Goal: Check status: Check status

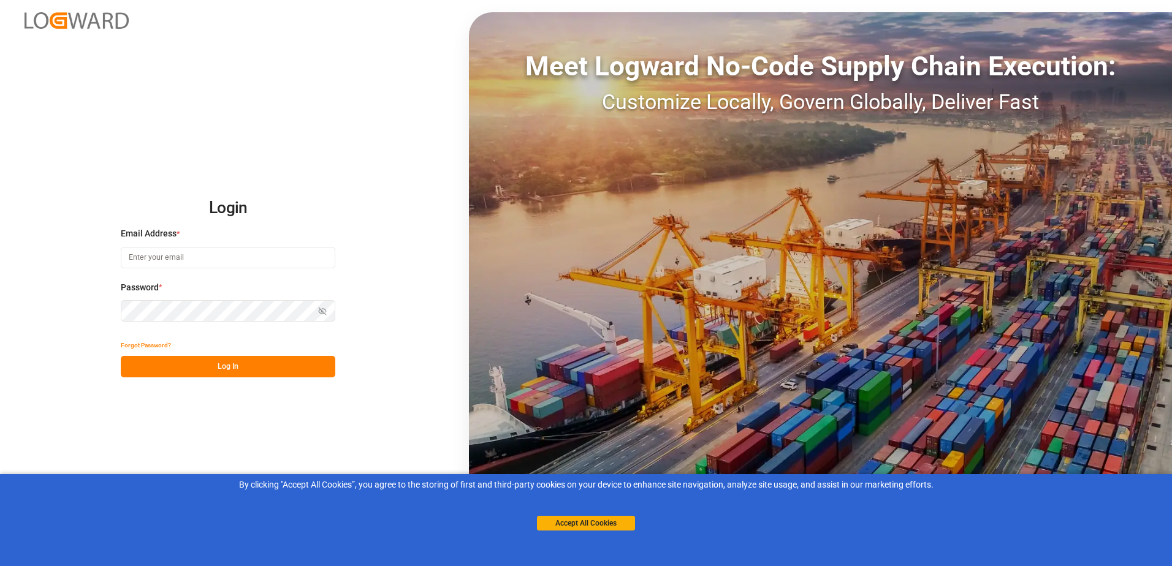
type input "[EMAIL_ADDRESS][DOMAIN_NAME]"
click at [268, 362] on button "Log In" at bounding box center [228, 366] width 214 height 21
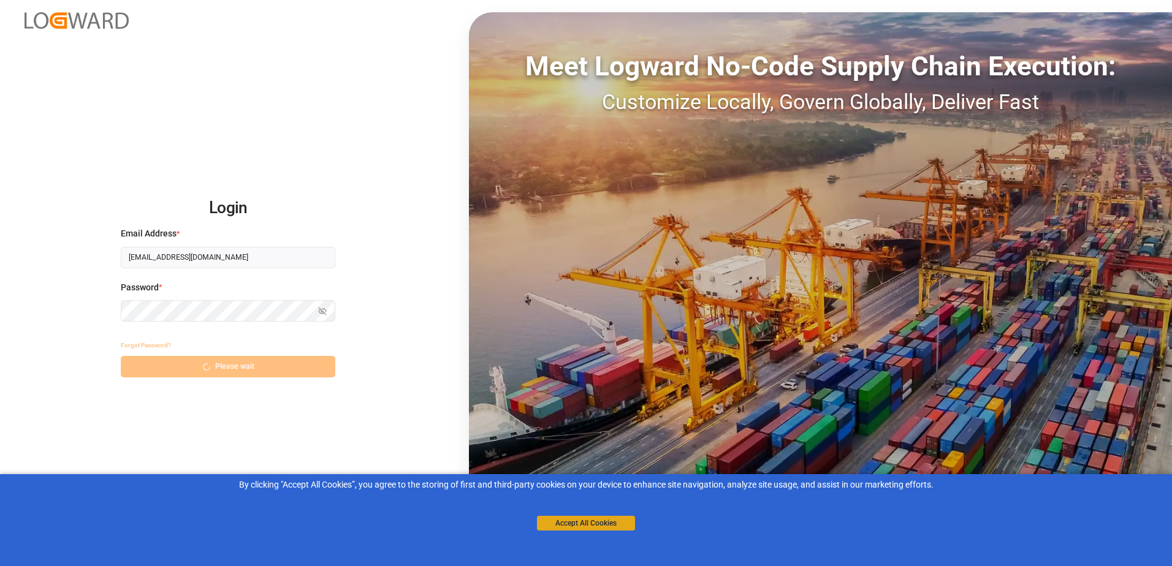
click at [593, 521] on button "Accept All Cookies" at bounding box center [586, 523] width 98 height 15
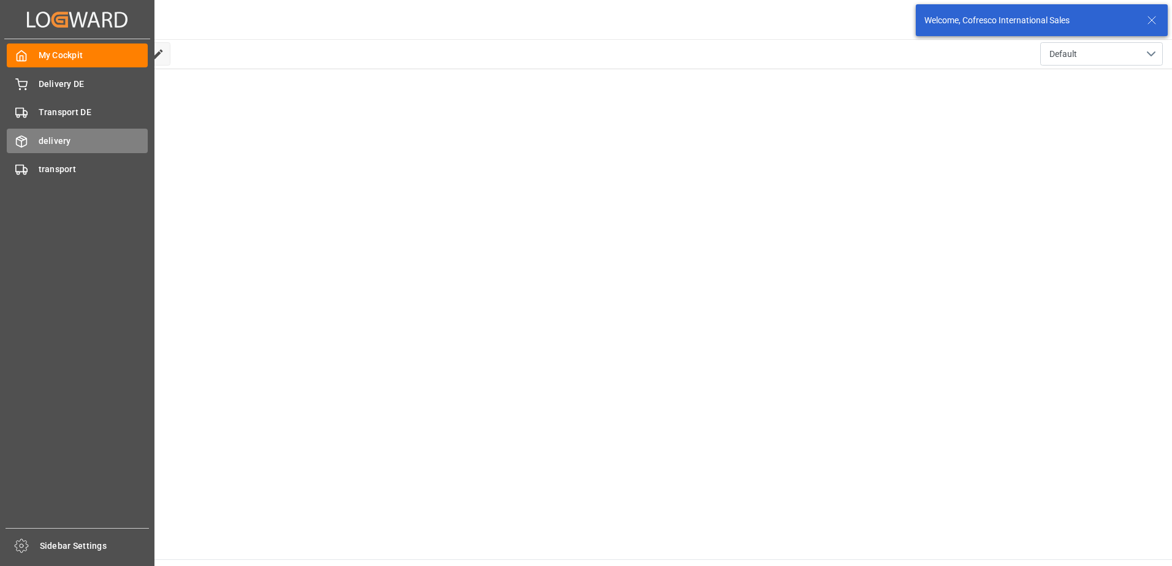
click at [26, 145] on icon at bounding box center [22, 141] width 10 height 11
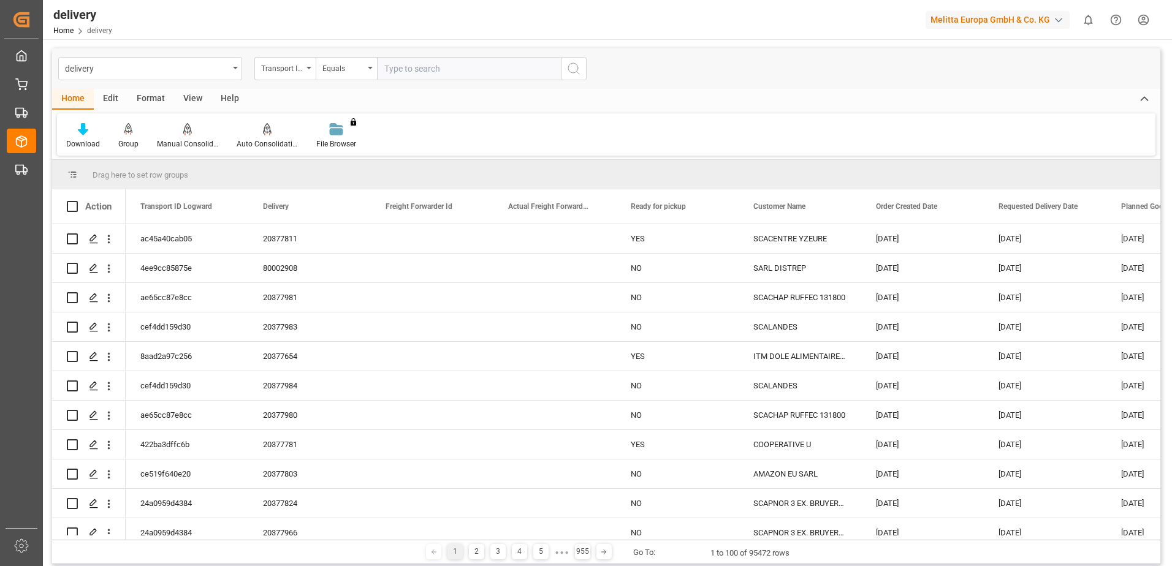
click at [309, 66] on div "Transport ID Logward" at bounding box center [284, 68] width 61 height 23
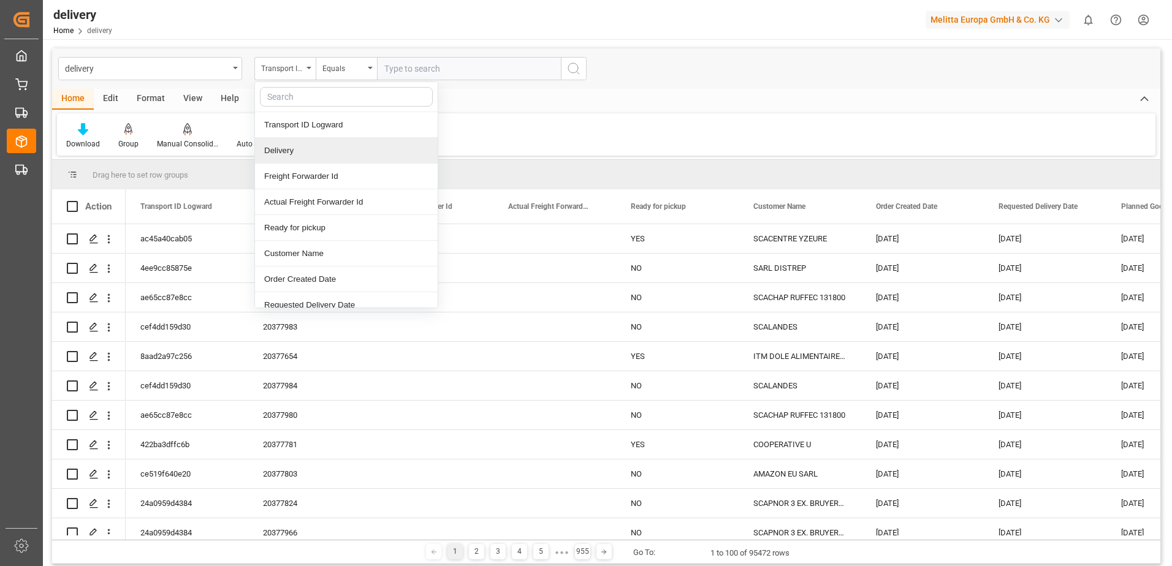
click at [306, 148] on div "Delivery" at bounding box center [346, 151] width 183 height 26
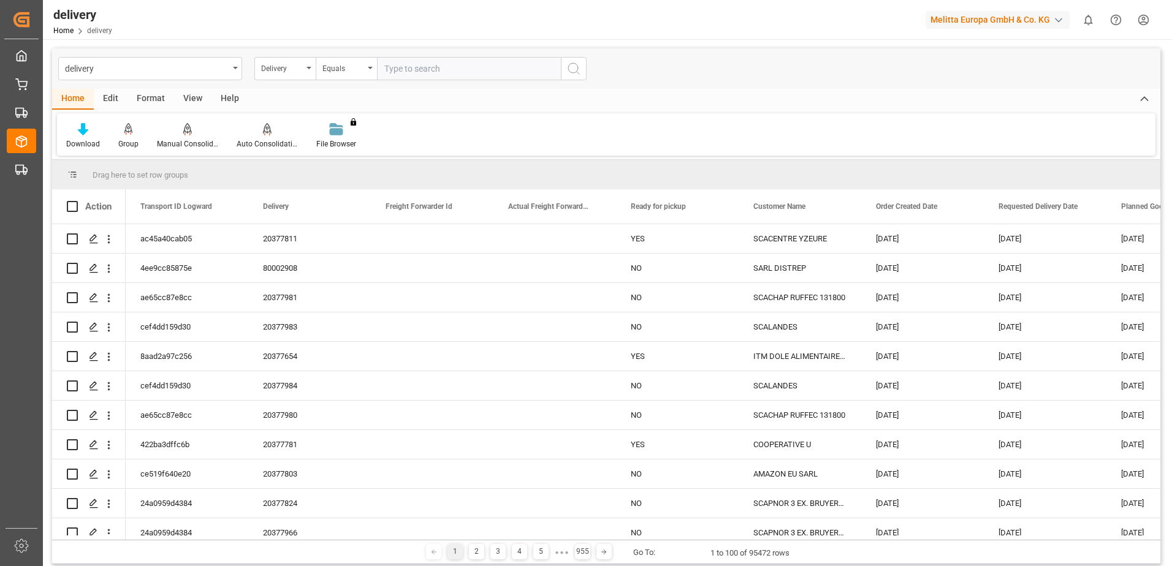
click at [407, 69] on input "text" at bounding box center [469, 68] width 184 height 23
paste input "80002826"
type input "80002826"
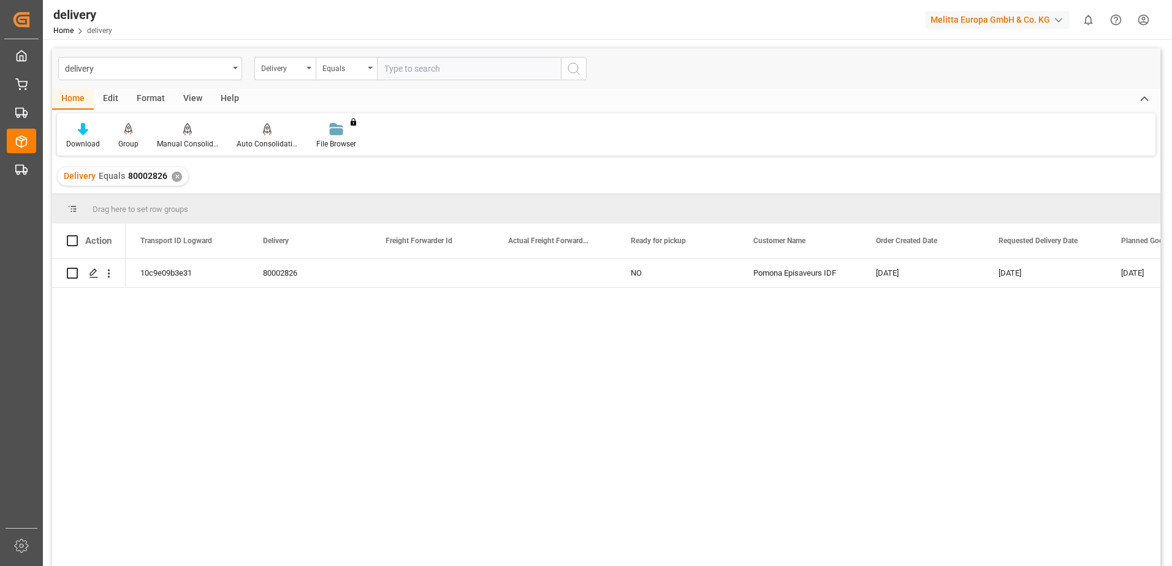
drag, startPoint x: 1009, startPoint y: 354, endPoint x: 1164, endPoint y: 340, distance: 156.3
click at [1171, 340] on html "Created by potrace 1.15, written by [PERSON_NAME] [DATE]-[DATE] Created by potr…" at bounding box center [586, 283] width 1172 height 566
drag, startPoint x: 1088, startPoint y: 297, endPoint x: 1173, endPoint y: 297, distance: 85.8
click at [1171, 297] on html "Created by potrace 1.15, written by [PERSON_NAME] [DATE]-[DATE] Created by potr…" at bounding box center [586, 283] width 1172 height 566
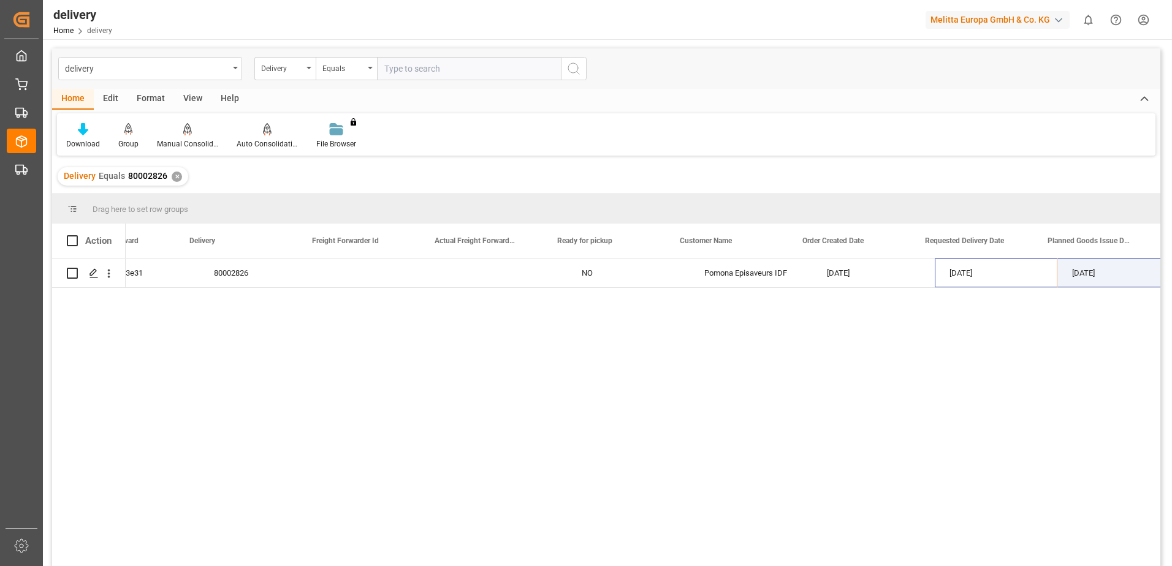
click at [1171, 276] on html "Created by potrace 1.15, written by [PERSON_NAME] [DATE]-[DATE] Created by potr…" at bounding box center [586, 283] width 1172 height 566
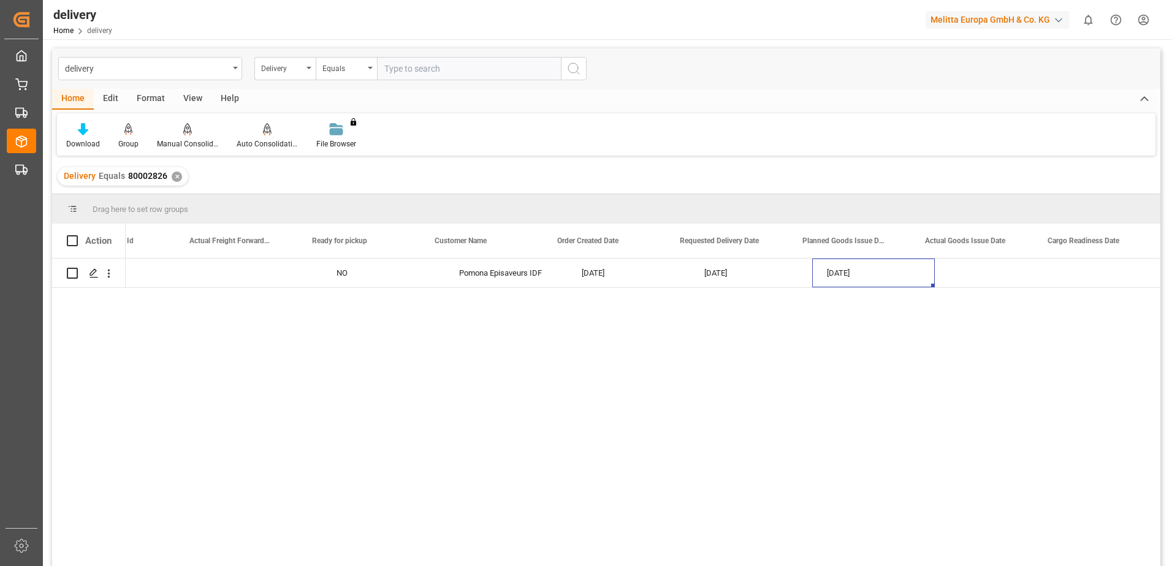
scroll to position [0, 0]
drag, startPoint x: 1120, startPoint y: 271, endPoint x: 1173, endPoint y: 271, distance: 53.9
click at [1171, 271] on html "Created by potrace 1.15, written by [PERSON_NAME] [DATE]-[DATE] Created by potr…" at bounding box center [586, 283] width 1172 height 566
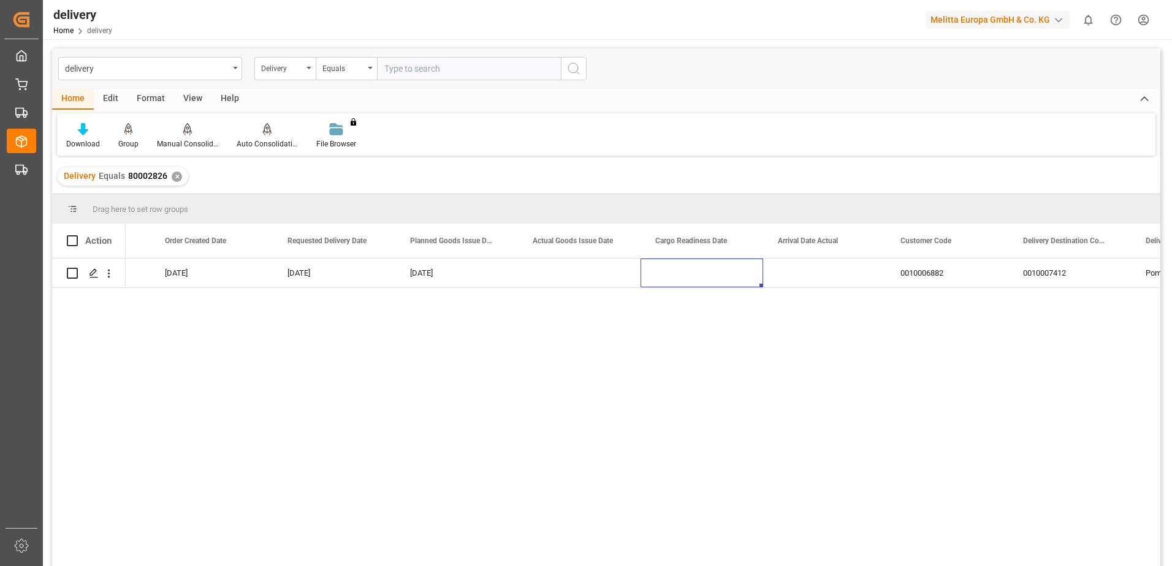
drag, startPoint x: 1093, startPoint y: 280, endPoint x: 1173, endPoint y: 275, distance: 80.4
click at [1171, 275] on html "Created by potrace 1.15, written by [PERSON_NAME] [DATE]-[DATE] Created by potr…" at bounding box center [586, 283] width 1172 height 566
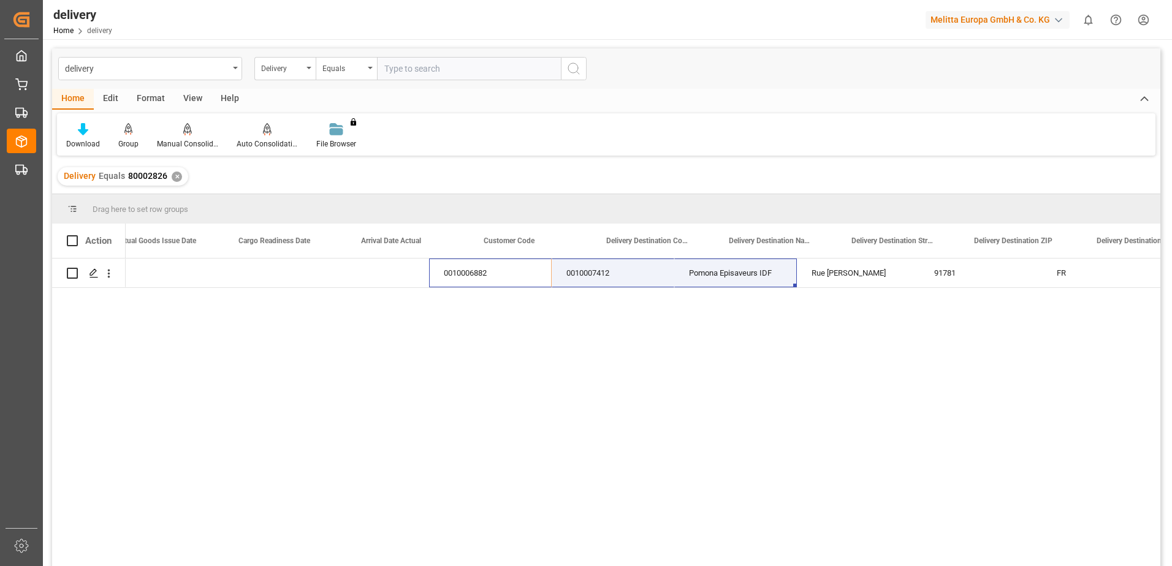
drag, startPoint x: 933, startPoint y: 277, endPoint x: 1173, endPoint y: 259, distance: 240.9
click at [1171, 259] on html "Created by potrace 1.15, written by [PERSON_NAME] [DATE]-[DATE] Created by potr…" at bounding box center [586, 283] width 1172 height 566
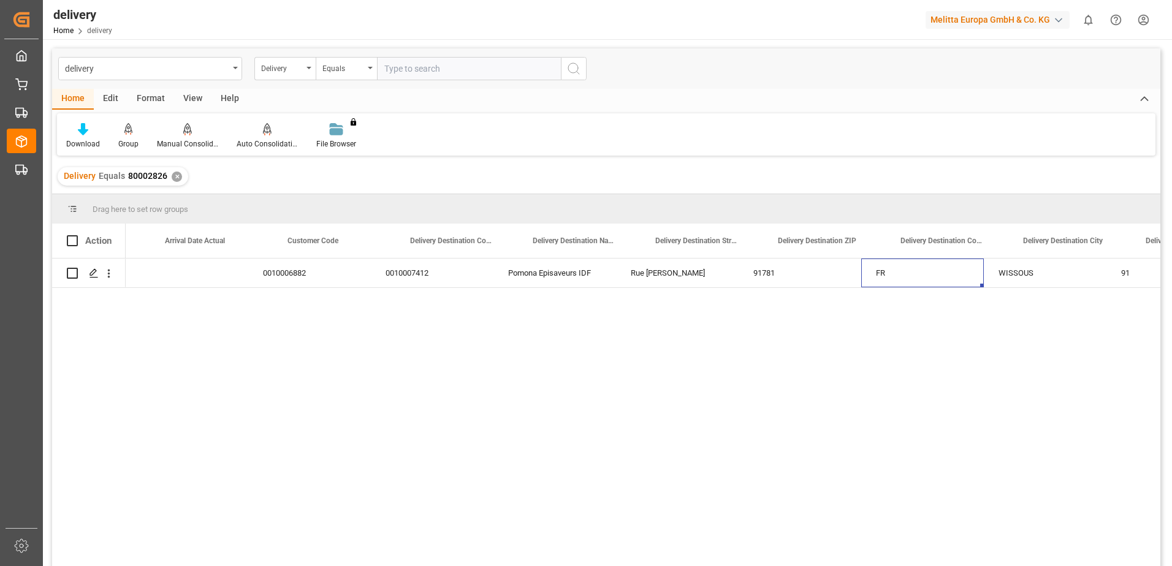
drag, startPoint x: 1073, startPoint y: 269, endPoint x: 1173, endPoint y: 281, distance: 101.2
click at [1171, 281] on html "Created by potrace 1.15, written by [PERSON_NAME] [DATE]-[DATE] Created by potr…" at bounding box center [586, 283] width 1172 height 566
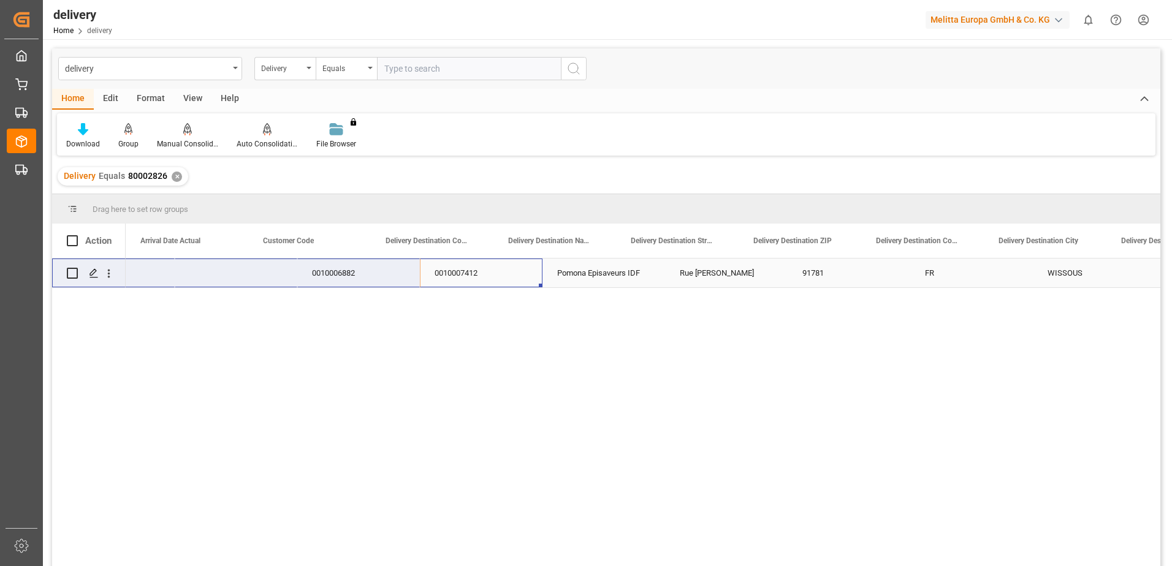
drag, startPoint x: 436, startPoint y: 265, endPoint x: 63, endPoint y: 268, distance: 373.8
click at [63, 268] on div "0010006882 0010007412 Pomona Episaveurs IDF Rue [PERSON_NAME] 91781 FR WISSOUS …" at bounding box center [606, 414] width 1108 height 311
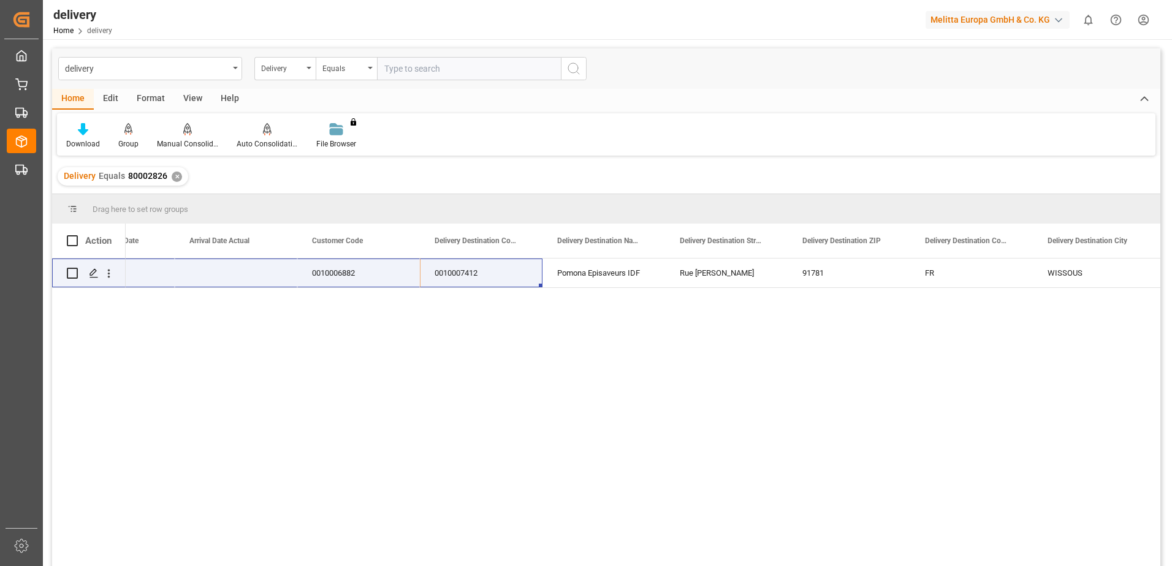
click at [569, 407] on div "0010006882 0010007412 Pomona Episaveurs IDF Rue [PERSON_NAME] 91781 FR WISSOUS …" at bounding box center [643, 417] width 1034 height 316
click at [462, 384] on div "0010006882 0010007412 Pomona Episaveurs IDF Rue [PERSON_NAME] 91781 FR WISSOUS …" at bounding box center [643, 417] width 1034 height 316
